Goal: Task Accomplishment & Management: Use online tool/utility

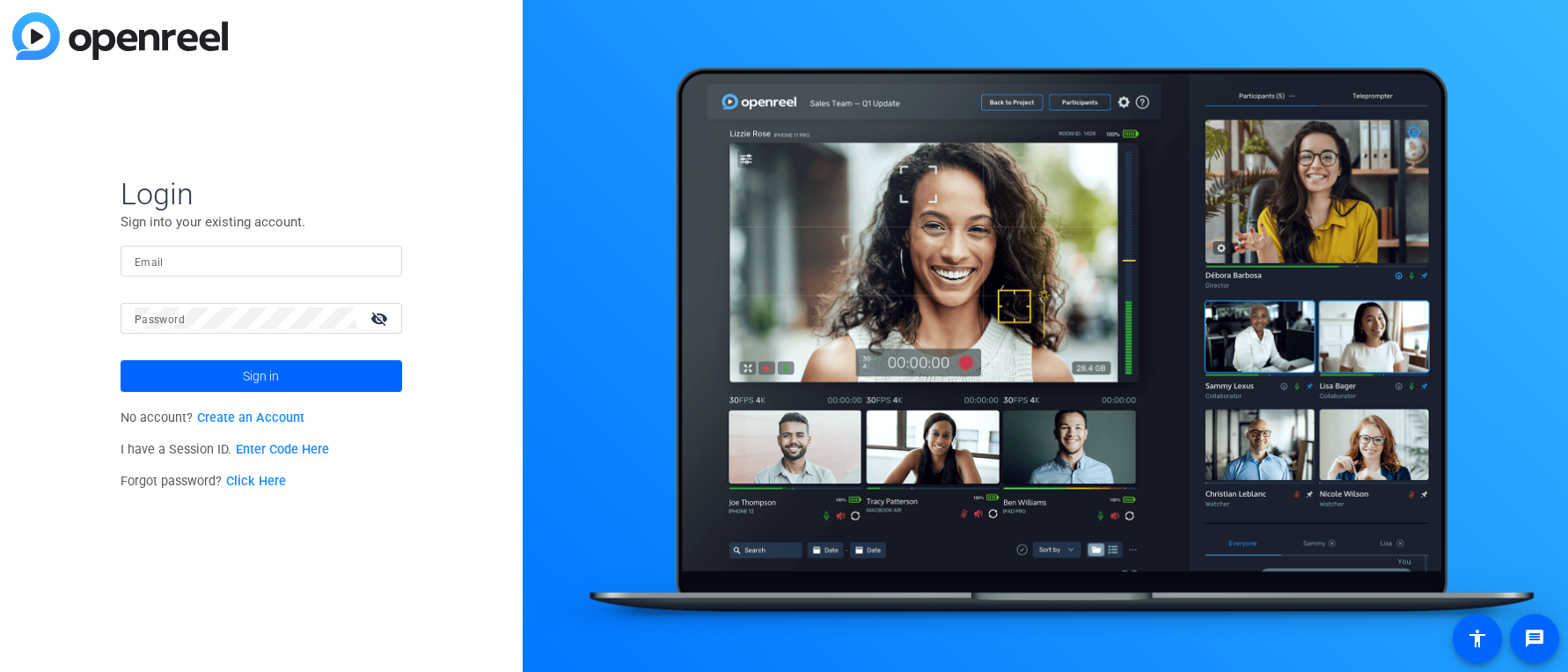
click at [242, 261] on input "Email" at bounding box center [261, 261] width 253 height 21
click at [0, 671] on com-1password-button at bounding box center [0, 672] width 0 height 0
type input "akhan@factset.com"
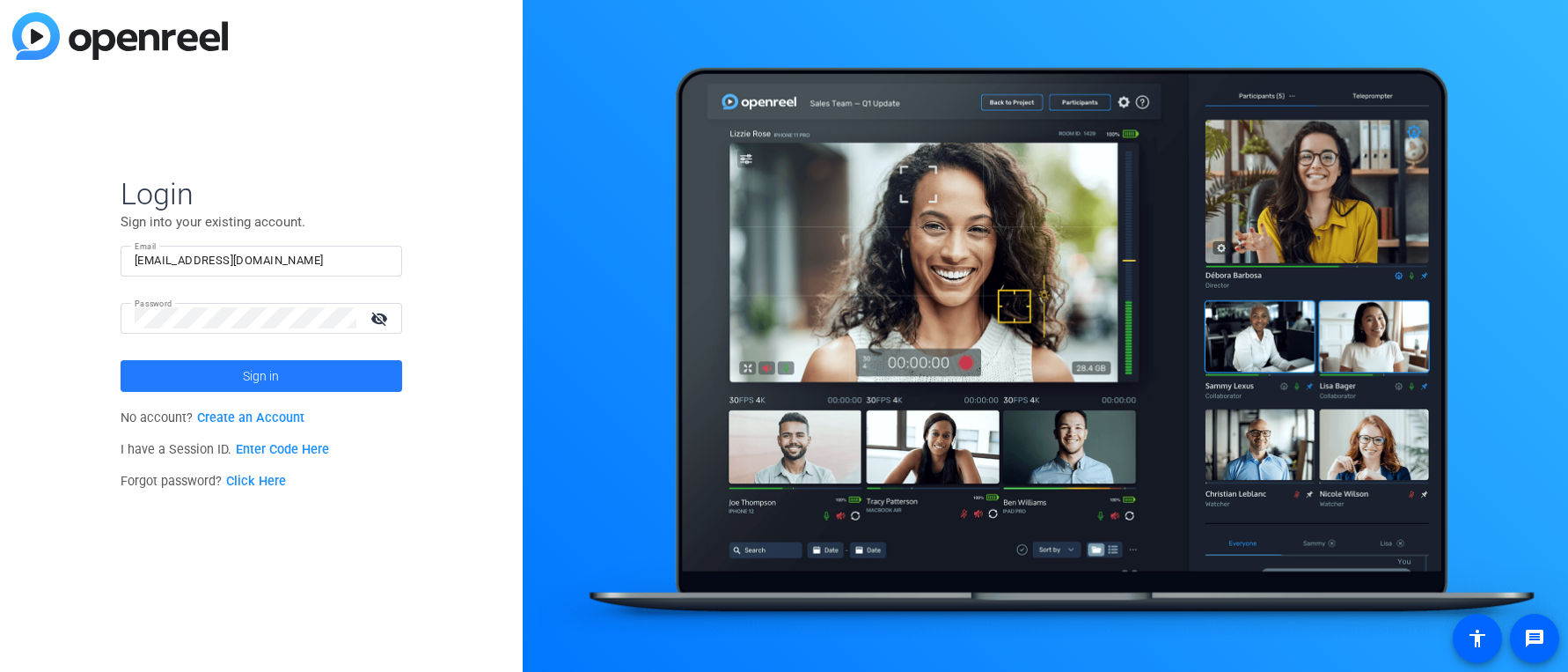
click at [305, 372] on span at bounding box center [261, 376] width 282 height 42
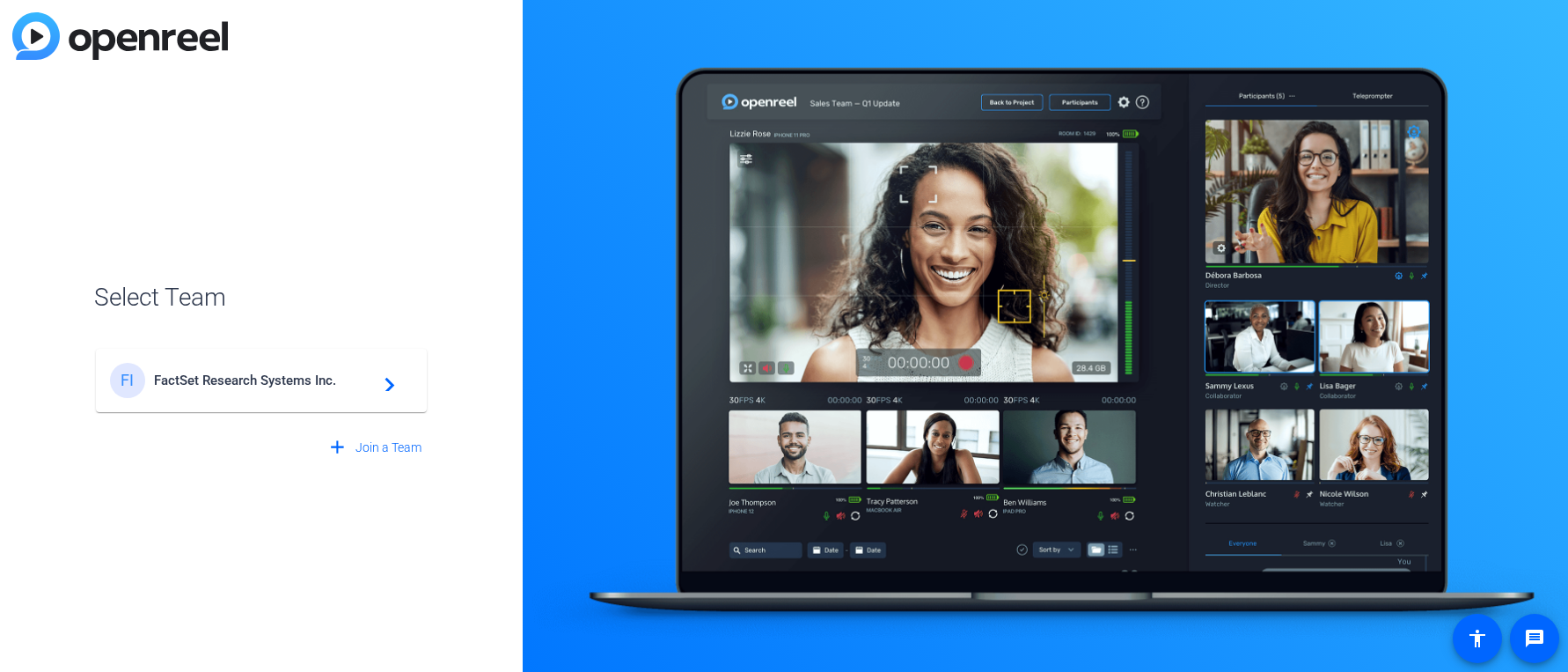
click at [329, 385] on span "FactSet Research Systems Inc." at bounding box center [264, 380] width 220 height 16
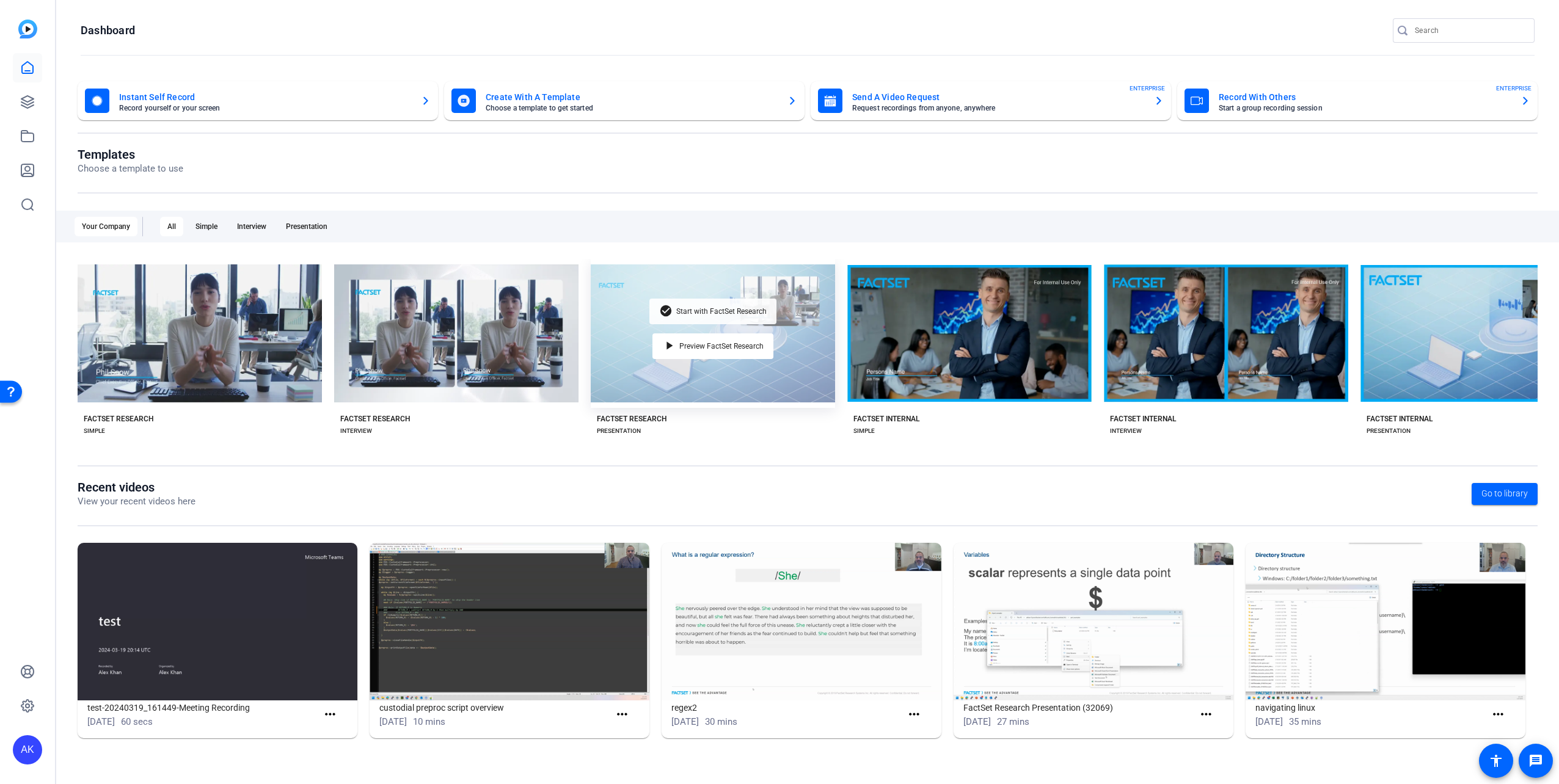
click at [715, 309] on span "Start with FactSet Research" at bounding box center [721, 311] width 90 height 7
